Goal: Task Accomplishment & Management: Complete application form

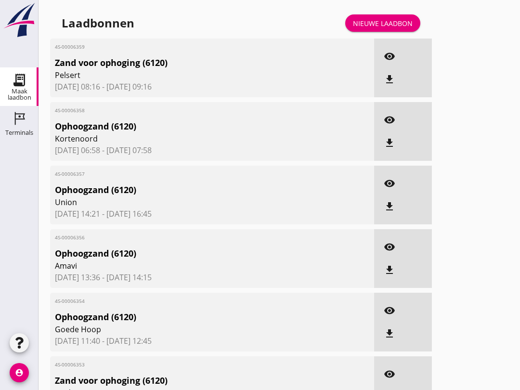
click at [390, 25] on link "Nieuwe laadbon" at bounding box center [382, 22] width 75 height 17
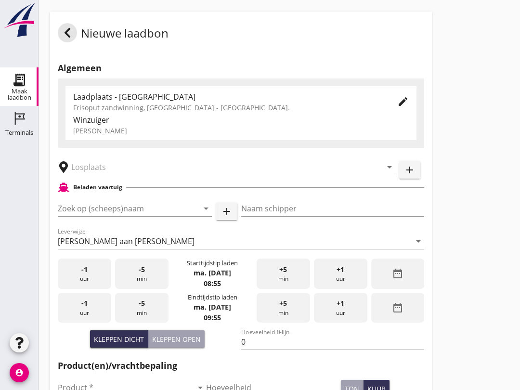
click at [139, 174] on input "text" at bounding box center [219, 166] width 297 height 15
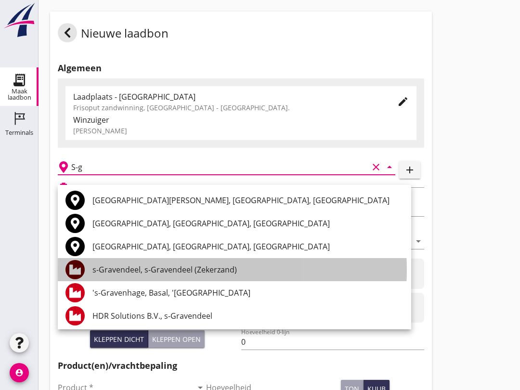
click at [158, 275] on div "s-Gravendeel, s-Gravendeel (Zekerzand)" at bounding box center [247, 269] width 311 height 23
type input "s-Gravendeel, s-Gravendeel (Zekerzand)"
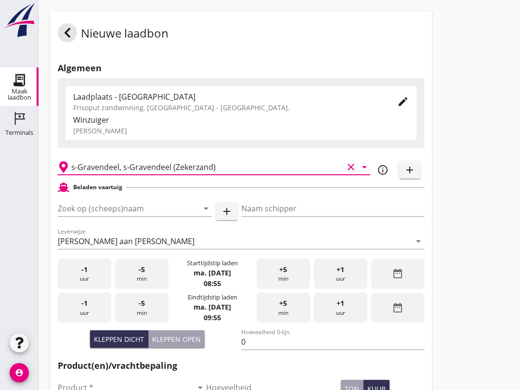
click at [101, 211] on input "Zoek op (scheeps)naam" at bounding box center [121, 208] width 127 height 15
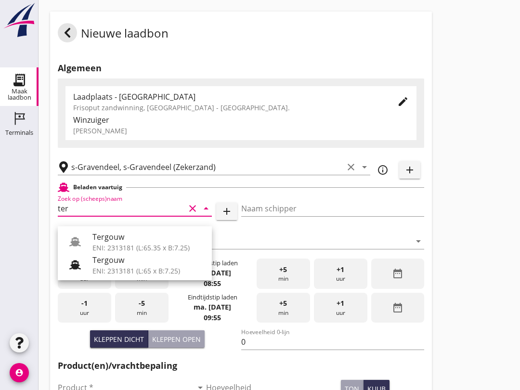
click at [117, 268] on div "ENI: 2313181 (L:65 x B:7.25)" at bounding box center [148, 271] width 112 height 10
type input "Tergouw"
type input "R. Oudijk"
type input "510"
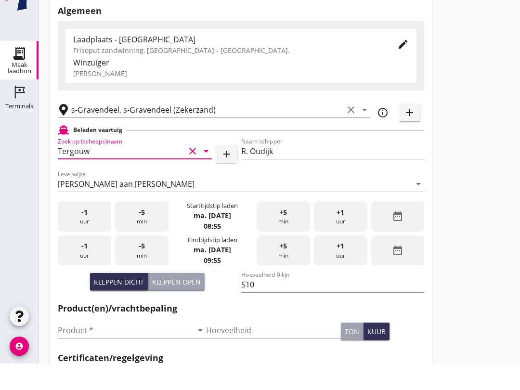
scroll to position [50, 0]
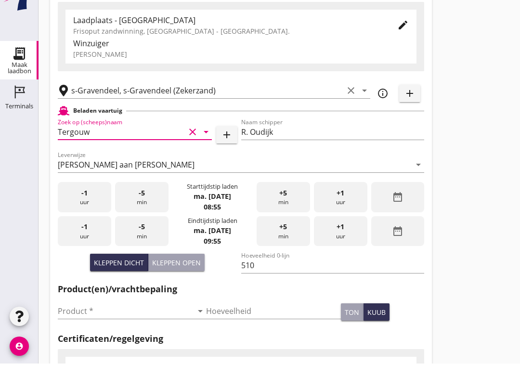
click at [108, 330] on input "Product *" at bounding box center [125, 337] width 135 height 15
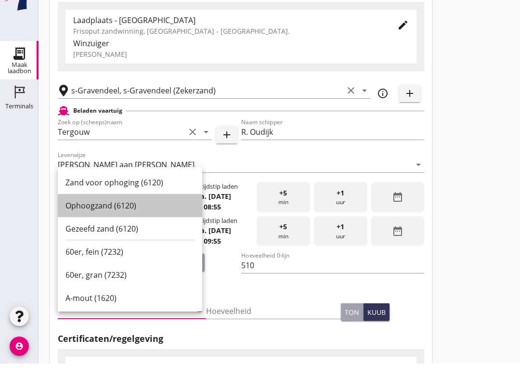
click at [128, 226] on div "Ophoogzand (6120)" at bounding box center [129, 232] width 129 height 12
type input "Ophoogzand (6120)"
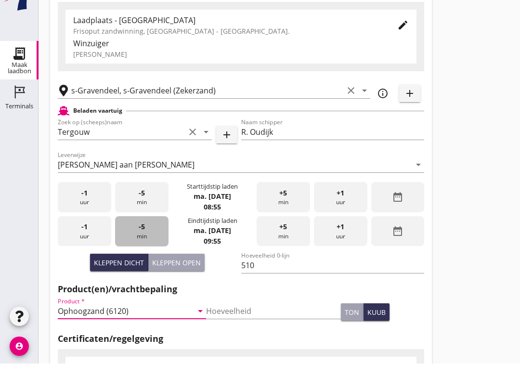
click at [154, 243] on div "-5 min" at bounding box center [141, 258] width 53 height 30
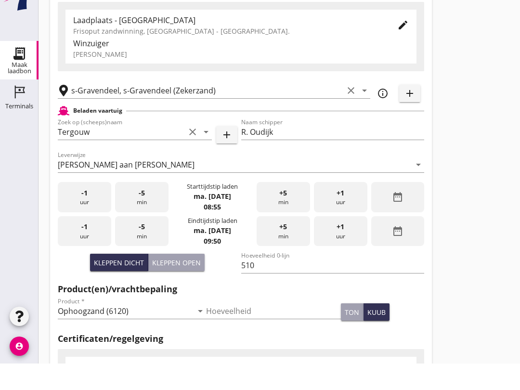
scroll to position [77, 0]
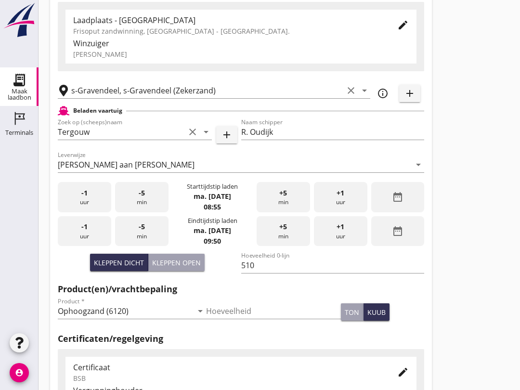
click at [148, 226] on div "-5 min" at bounding box center [141, 231] width 53 height 30
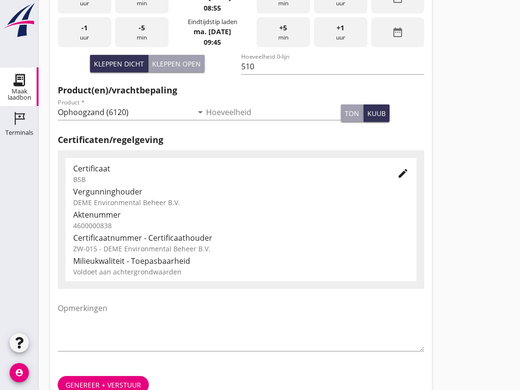
scroll to position [306, 0]
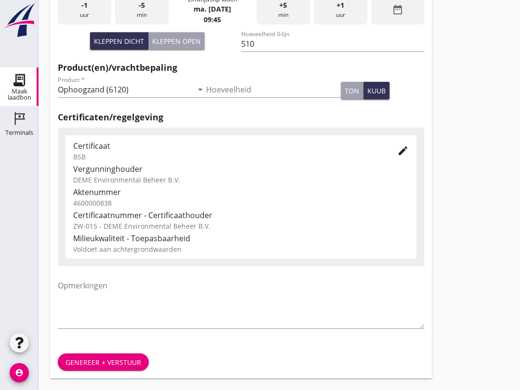
click at [132, 354] on button "Genereer + verstuur" at bounding box center [103, 361] width 91 height 17
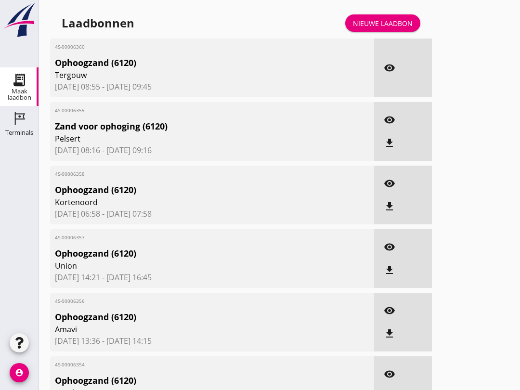
click at [386, 26] on link "Nieuwe laadbon" at bounding box center [382, 22] width 75 height 17
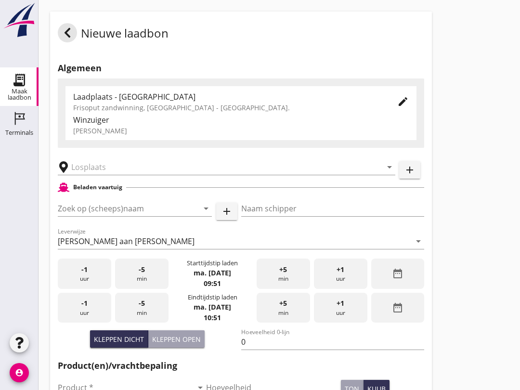
click at [84, 211] on input "Zoek op (scheeps)naam" at bounding box center [121, 208] width 127 height 15
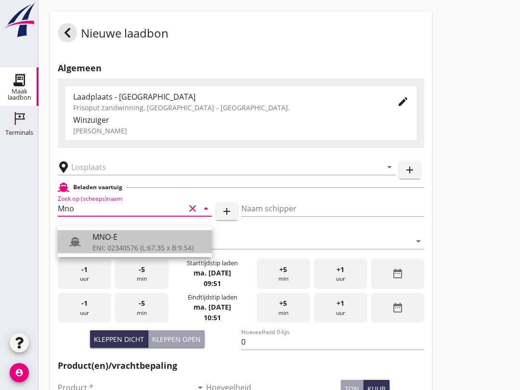
click at [152, 242] on div "MNO-E" at bounding box center [148, 237] width 112 height 12
type input "MNO-E"
type input "[PERSON_NAME]"
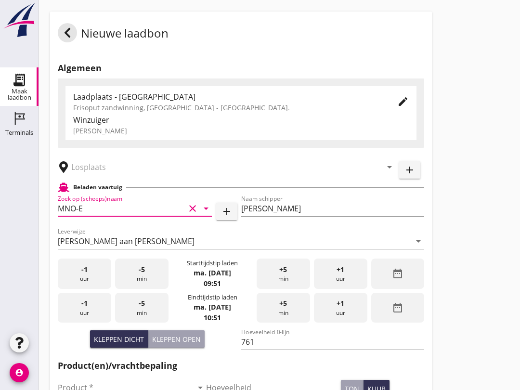
click at [139, 173] on input "text" at bounding box center [219, 166] width 297 height 15
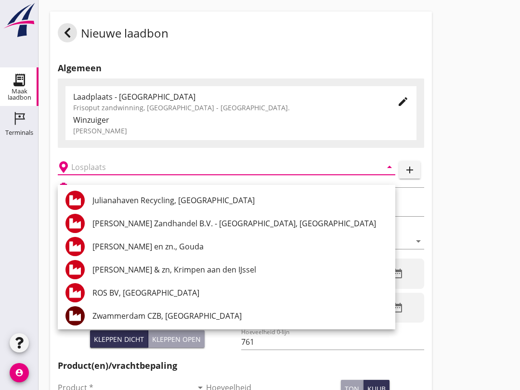
click at [500, 188] on div "Nieuwe laadbon Algemeen Laadplaats - [GEOGRAPHIC_DATA] Frisoput zandwinning, [G…" at bounding box center [280, 344] width 482 height 688
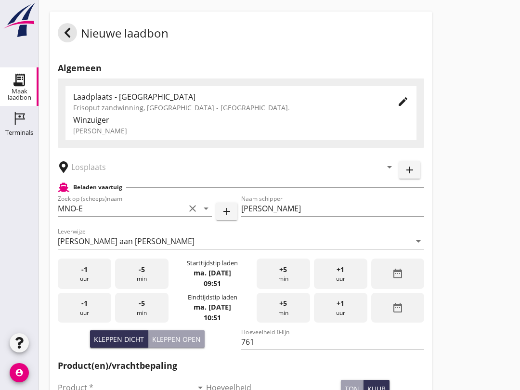
click at [284, 347] on input "761" at bounding box center [332, 341] width 183 height 15
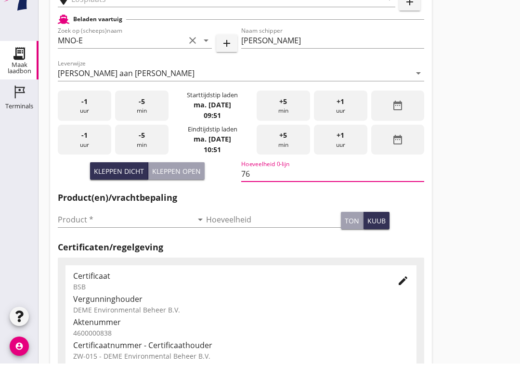
type input "7"
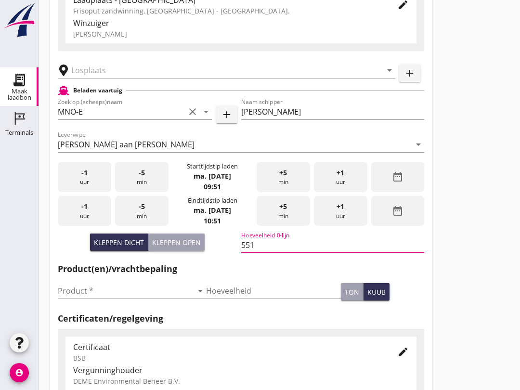
scroll to position [96, 0]
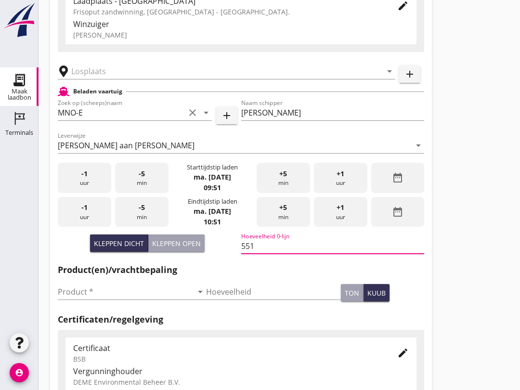
type input "551"
click at [118, 79] on input "text" at bounding box center [219, 71] width 297 height 15
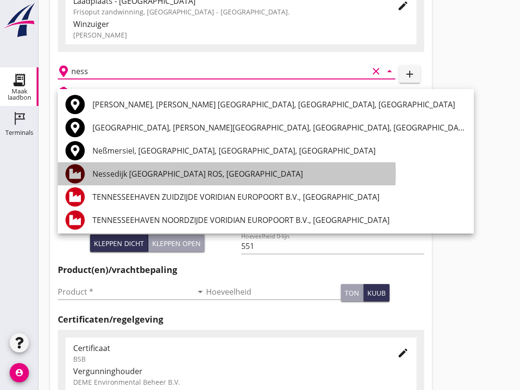
click at [120, 165] on div "Nessedijk [GEOGRAPHIC_DATA] ROS, [GEOGRAPHIC_DATA]" at bounding box center [279, 173] width 374 height 23
type input "Nessedijk [GEOGRAPHIC_DATA] ROS, [GEOGRAPHIC_DATA]"
